Goal: Communication & Community: Answer question/provide support

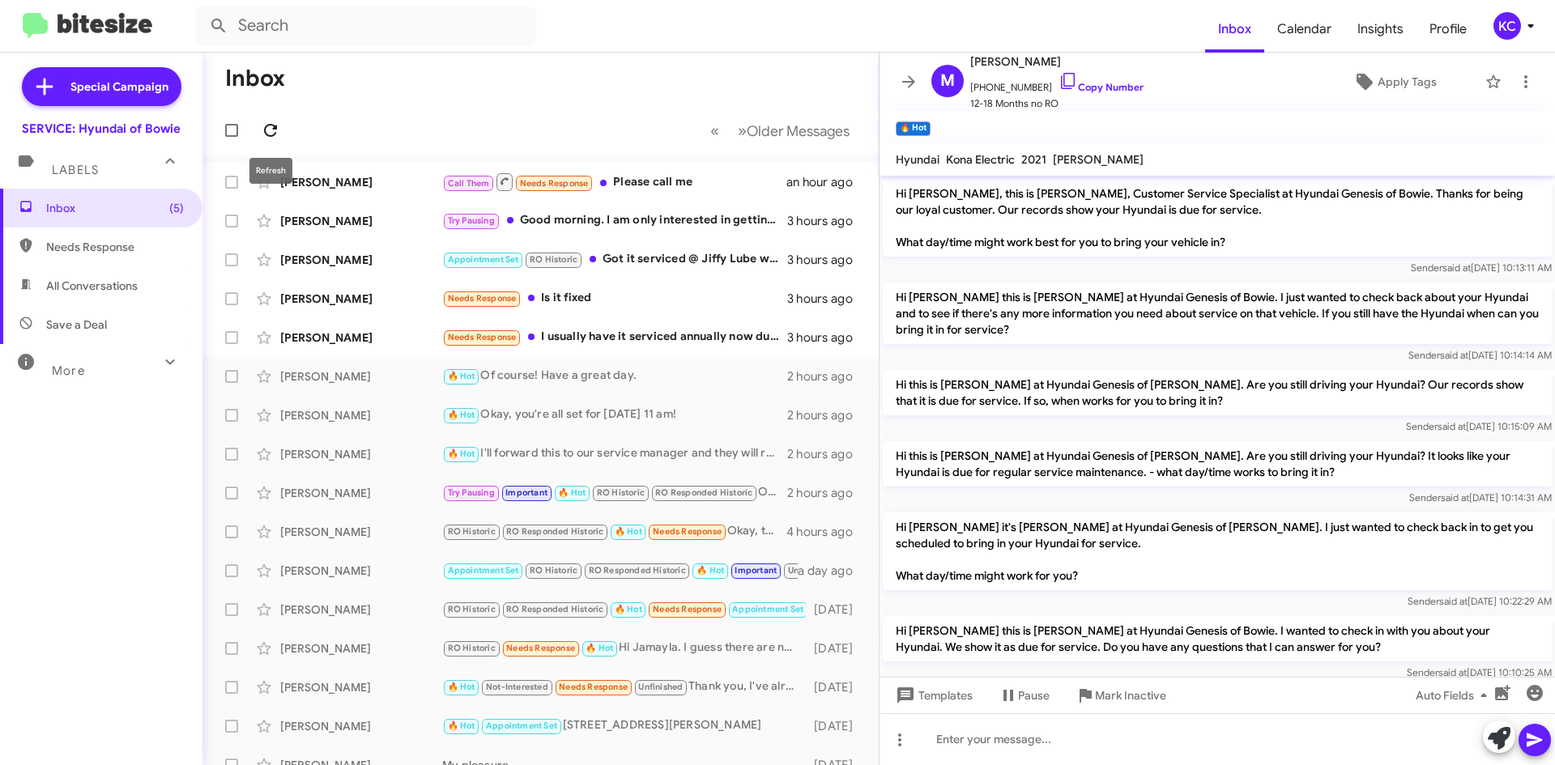
click at [264, 130] on icon at bounding box center [270, 130] width 19 height 19
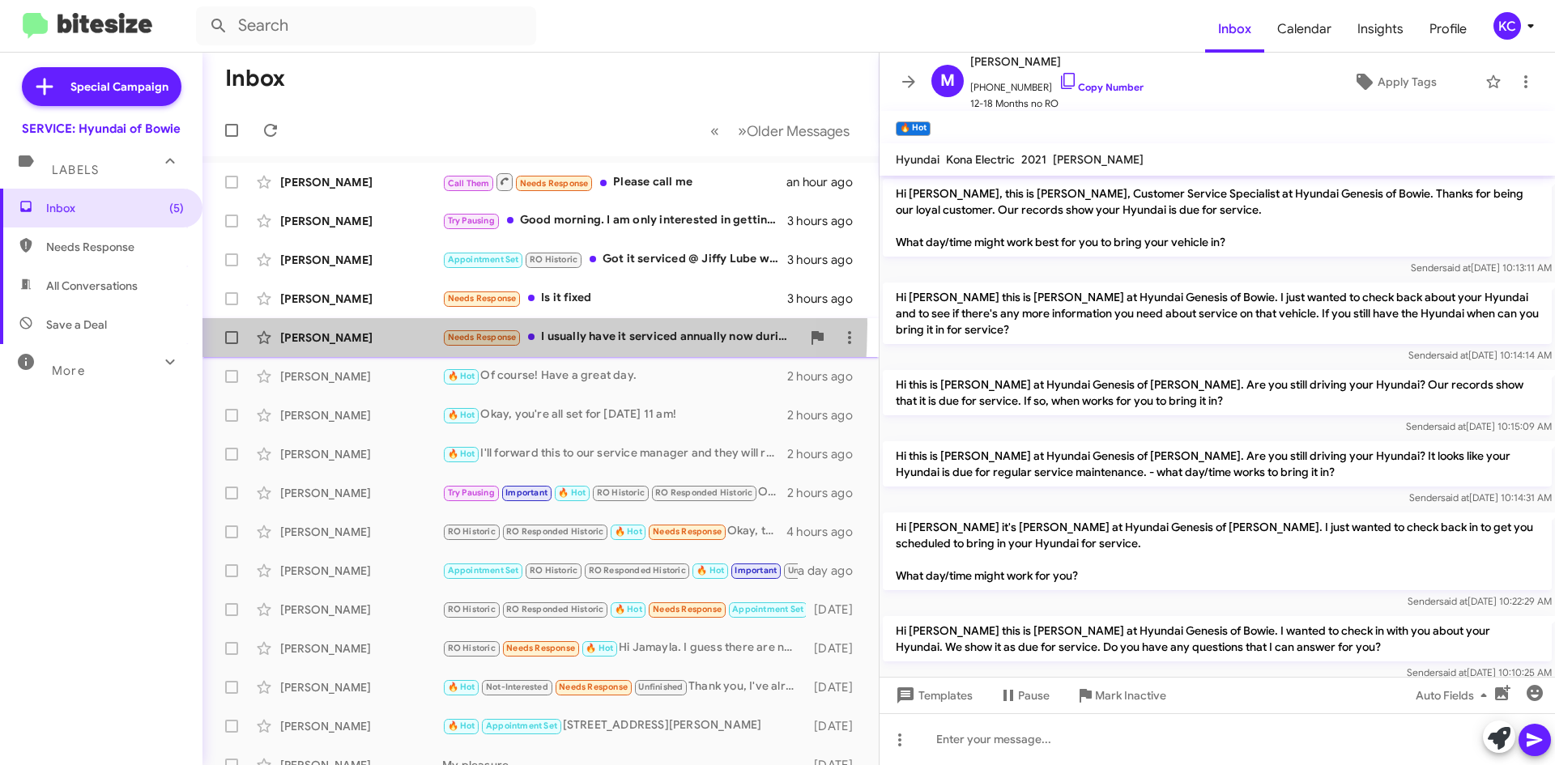
click at [327, 324] on div "[PERSON_NAME] Needs Response I usually have it serviced annually now during the…" at bounding box center [540, 338] width 650 height 32
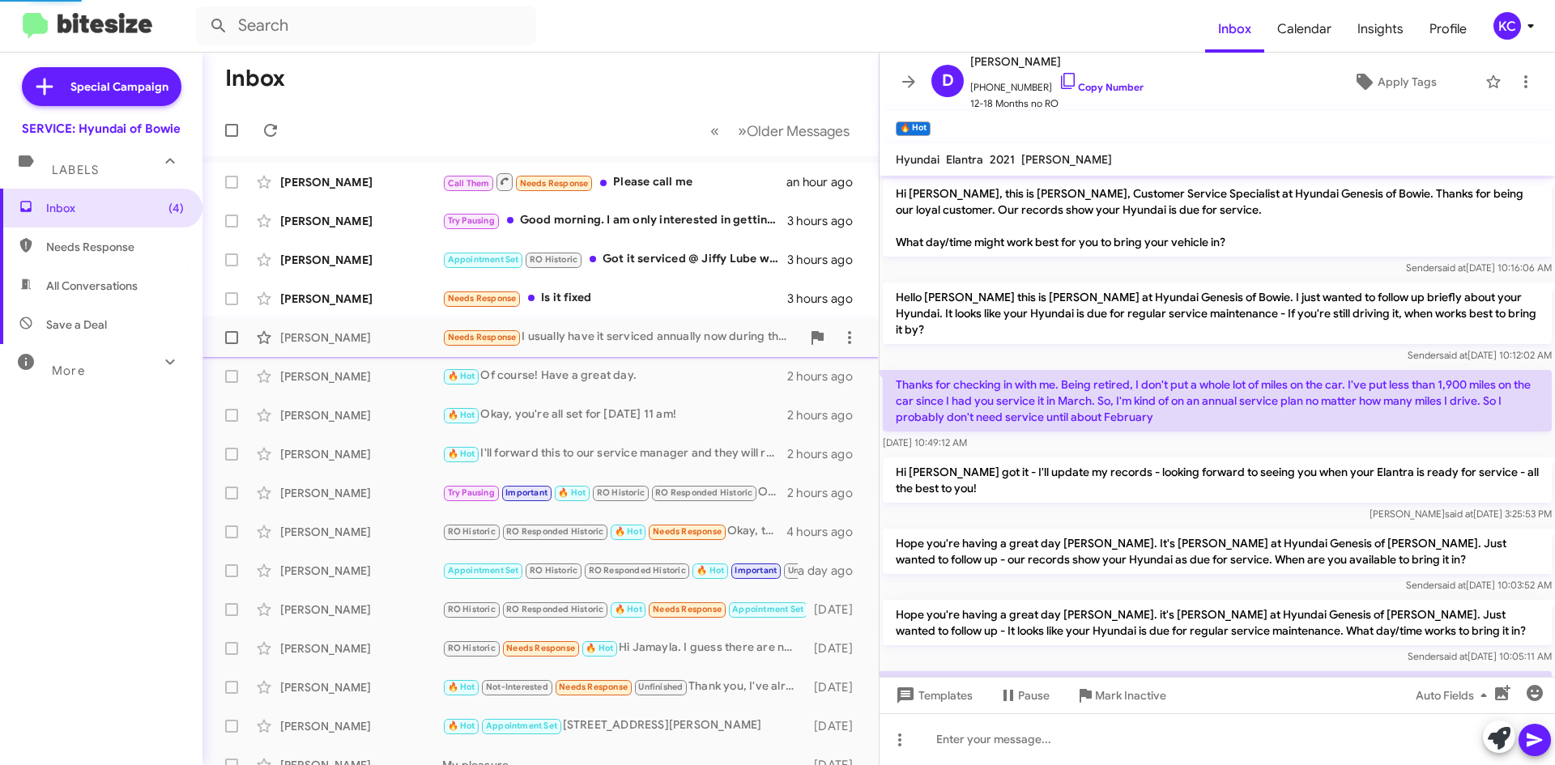
scroll to position [75, 0]
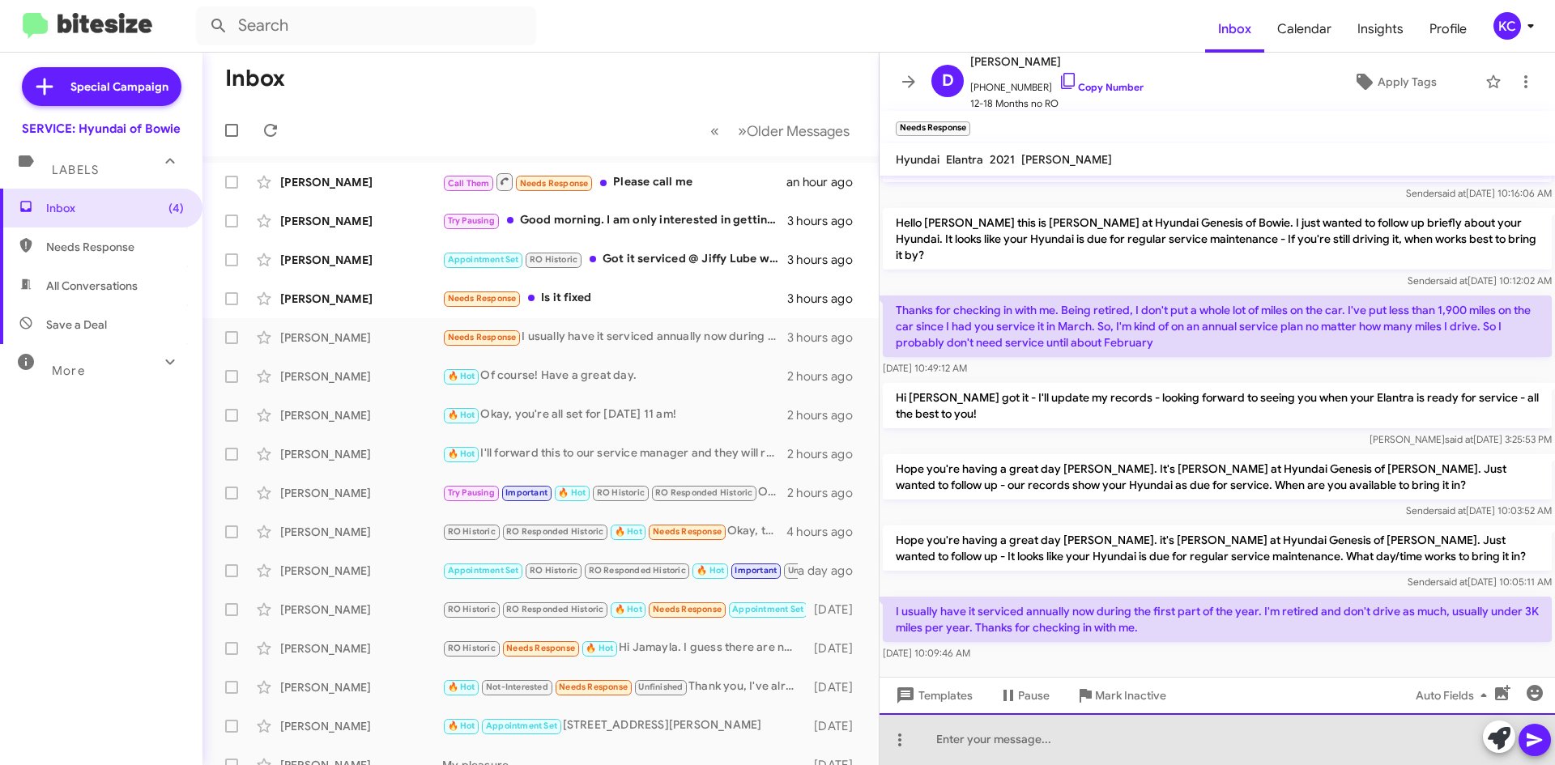
click at [1034, 742] on div at bounding box center [1218, 740] width 676 height 52
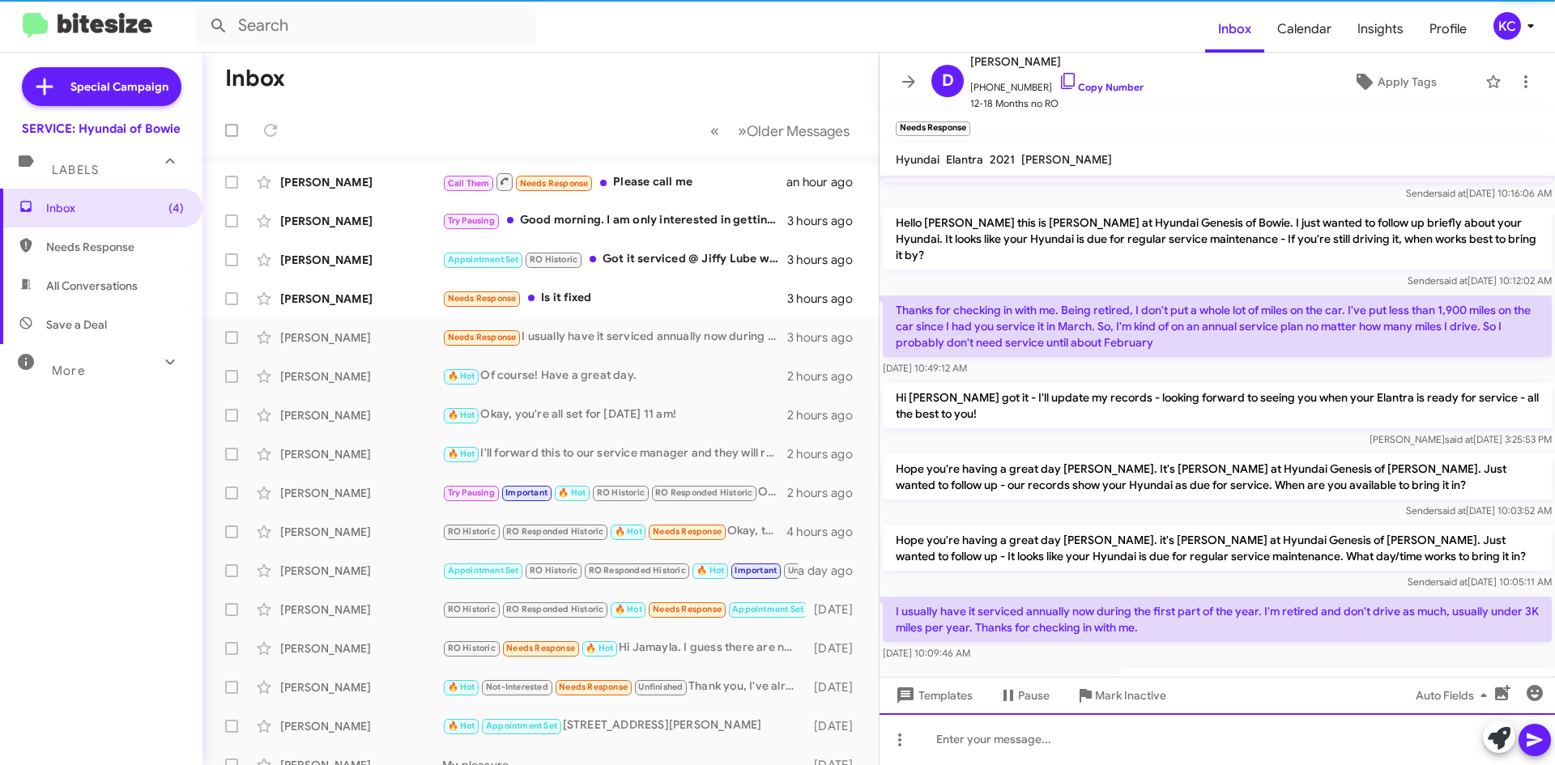
scroll to position [134, 0]
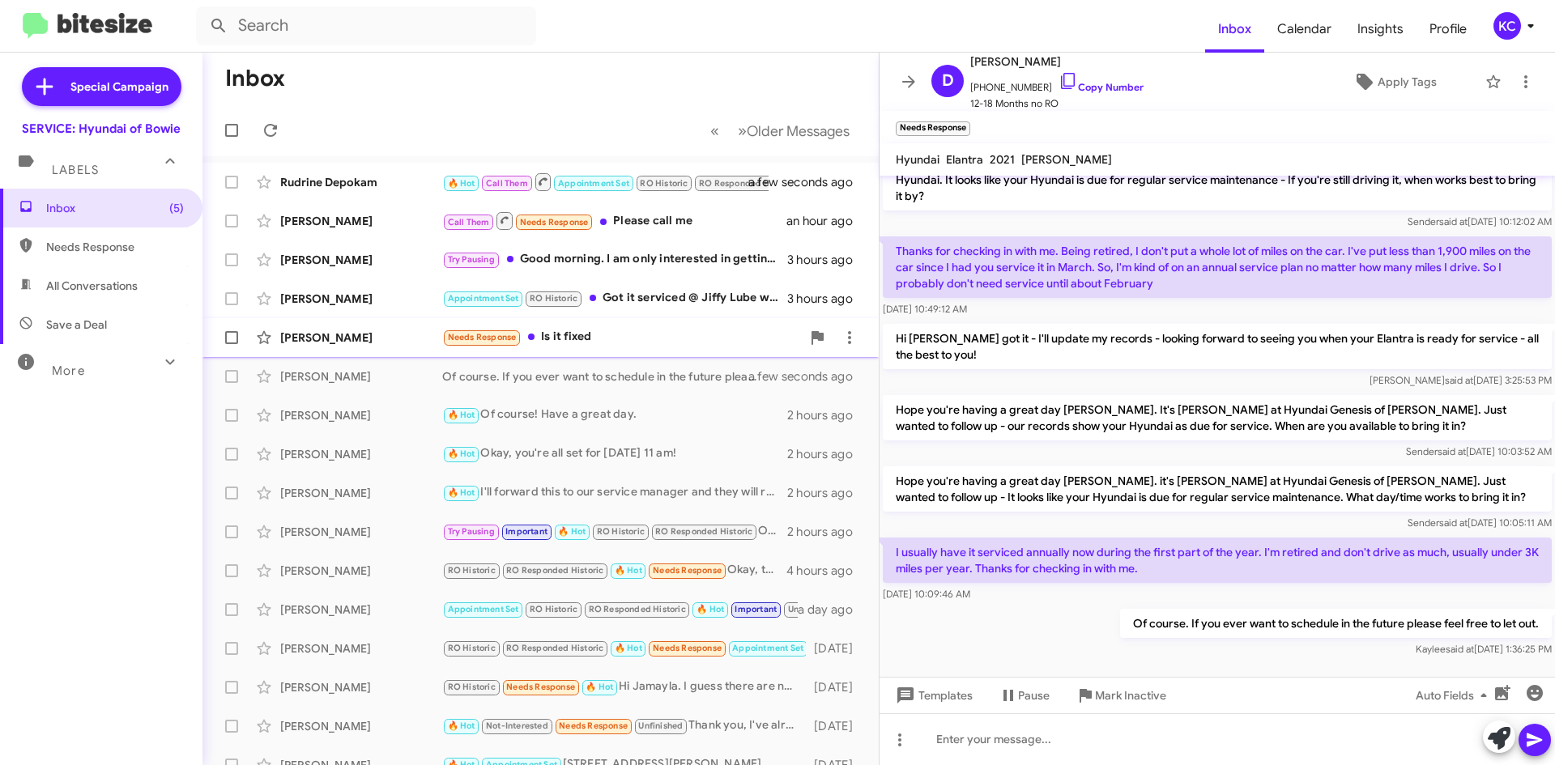
click at [616, 337] on div "Needs Response Is it fixed" at bounding box center [621, 337] width 359 height 19
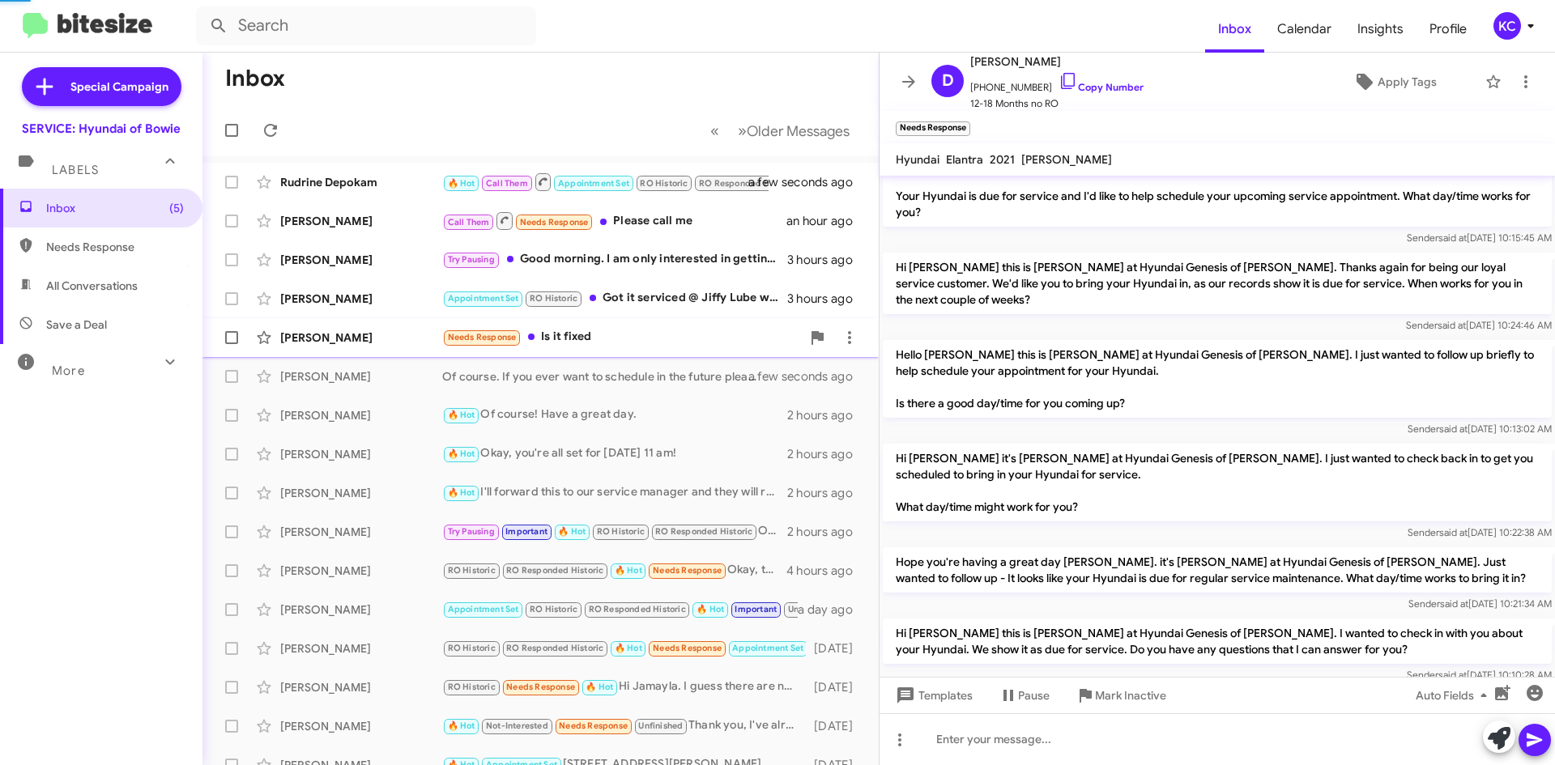
scroll to position [290, 0]
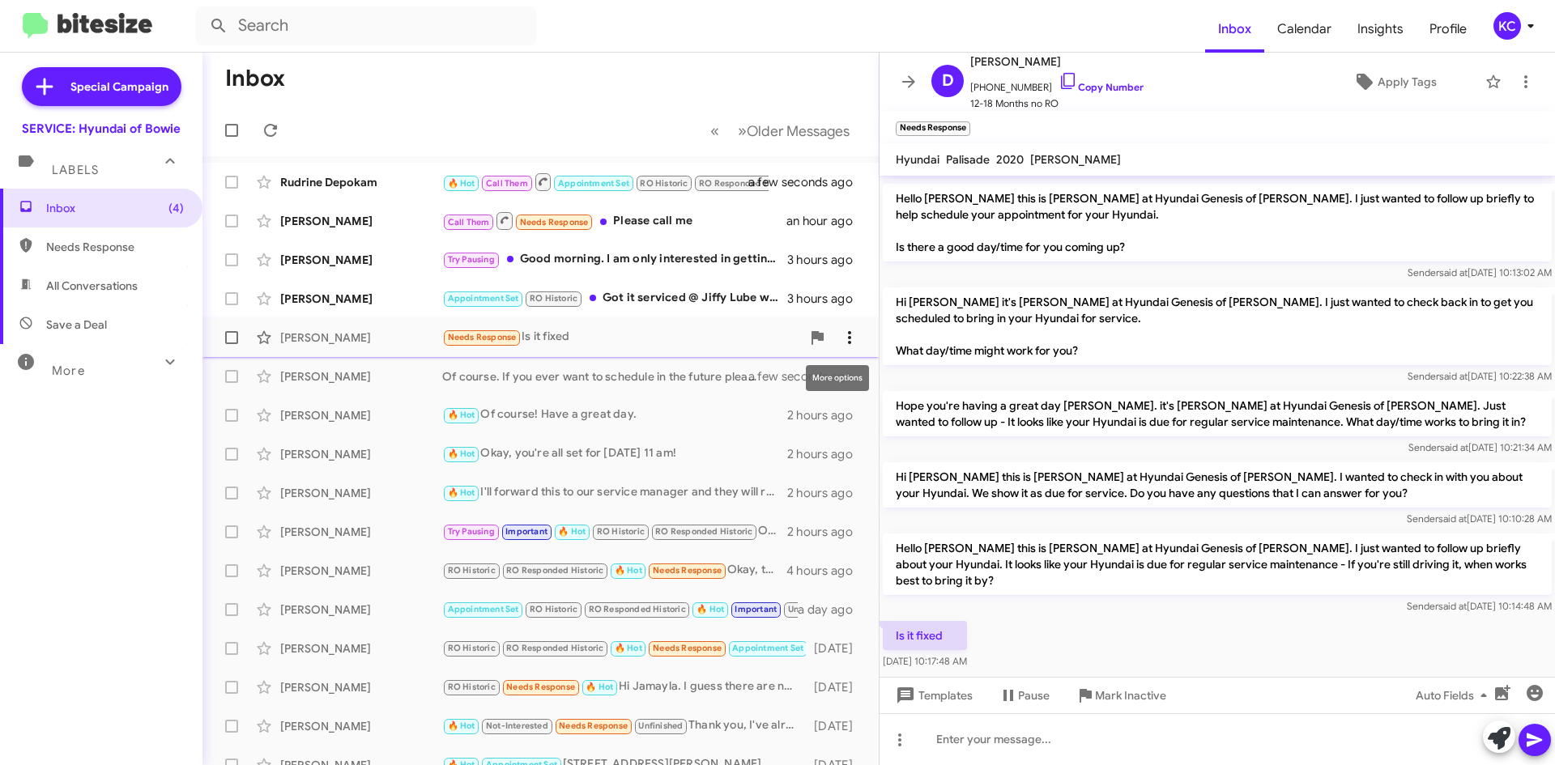
click at [840, 339] on icon at bounding box center [849, 337] width 19 height 19
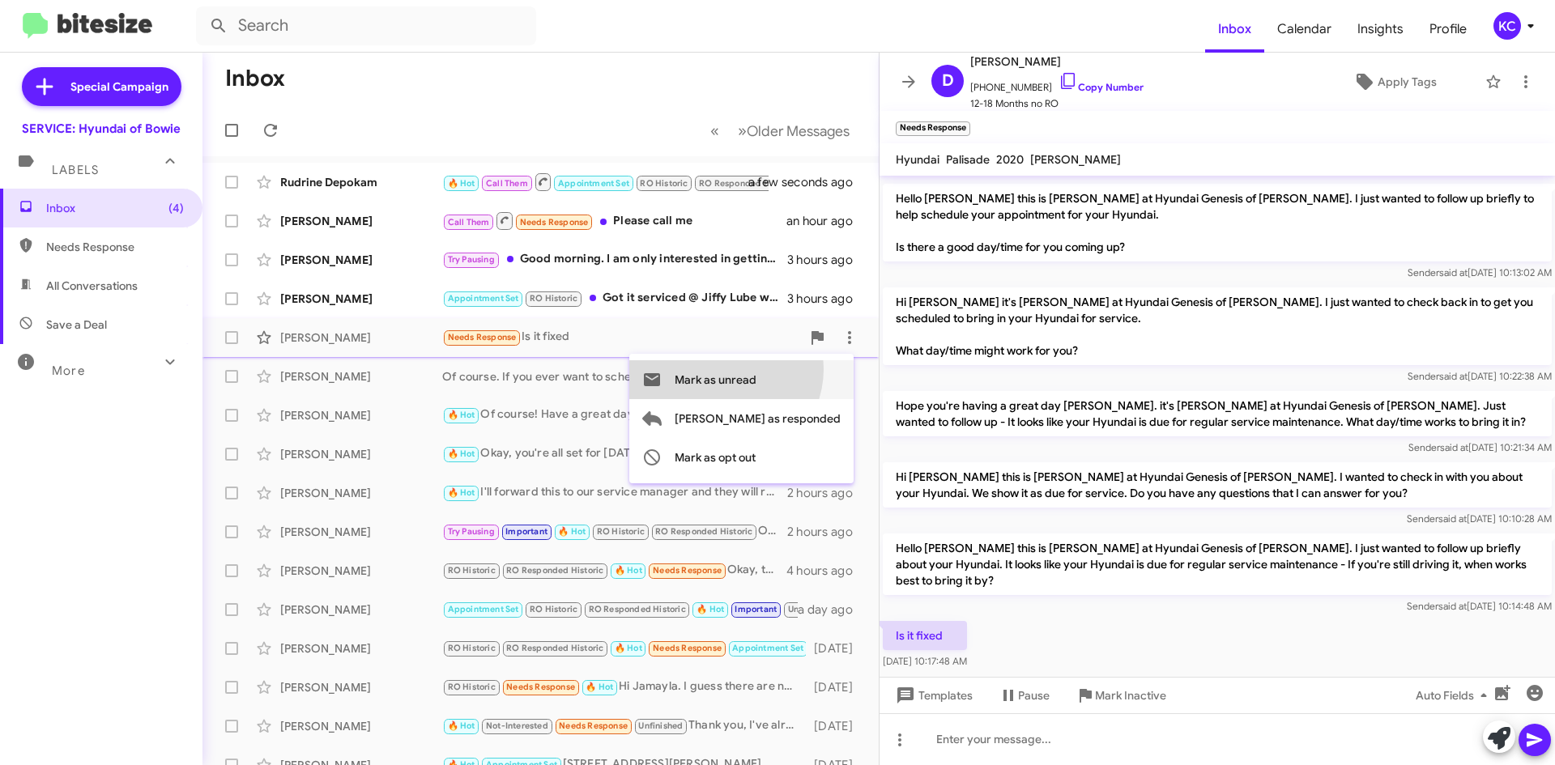
click at [757, 369] on span "Mark as unread" at bounding box center [716, 379] width 82 height 39
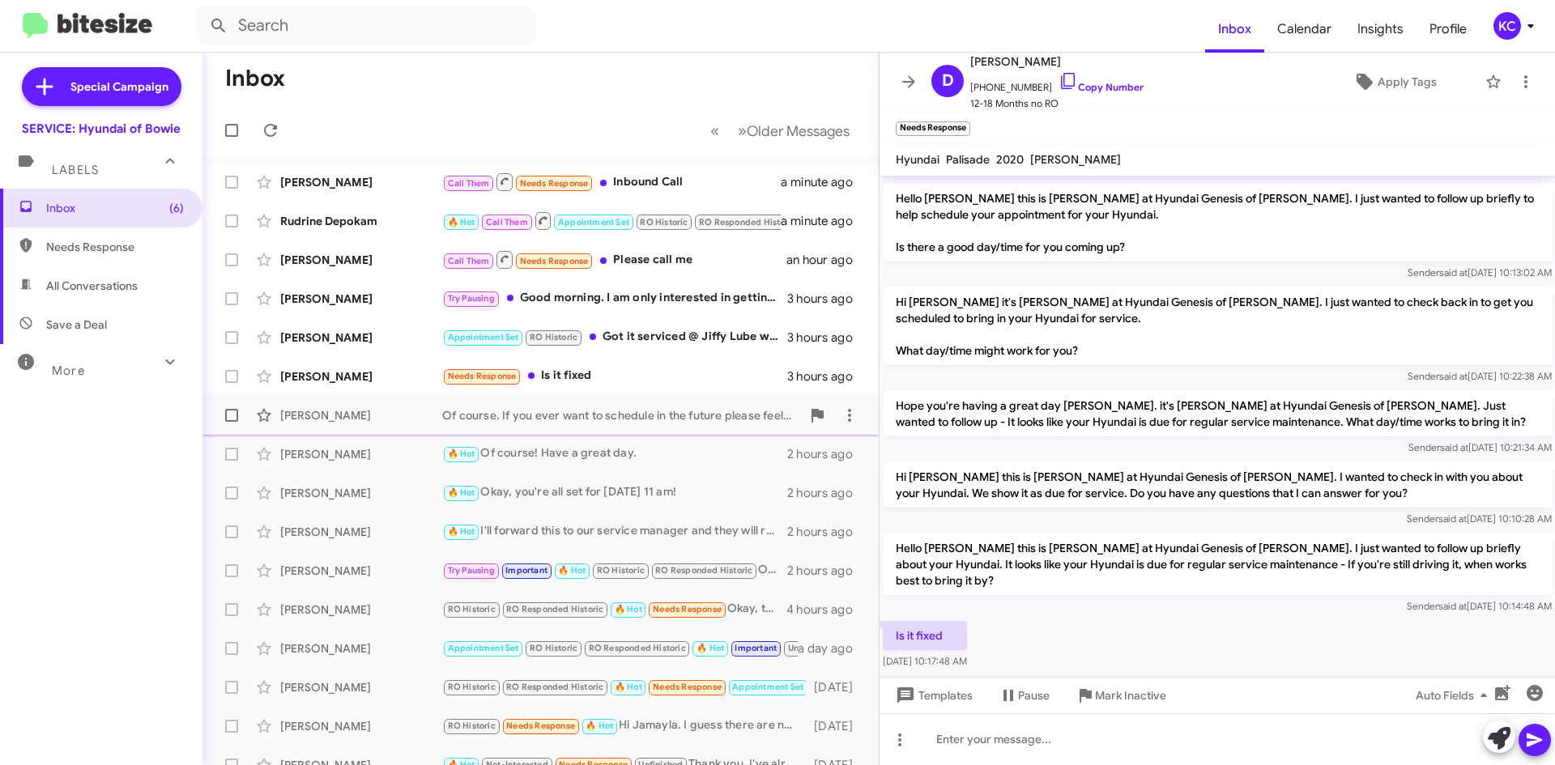
click at [573, 410] on div "Of course. If you ever want to schedule in the future please feel free to let o…" at bounding box center [621, 415] width 359 height 16
